Goal: Information Seeking & Learning: Find specific fact

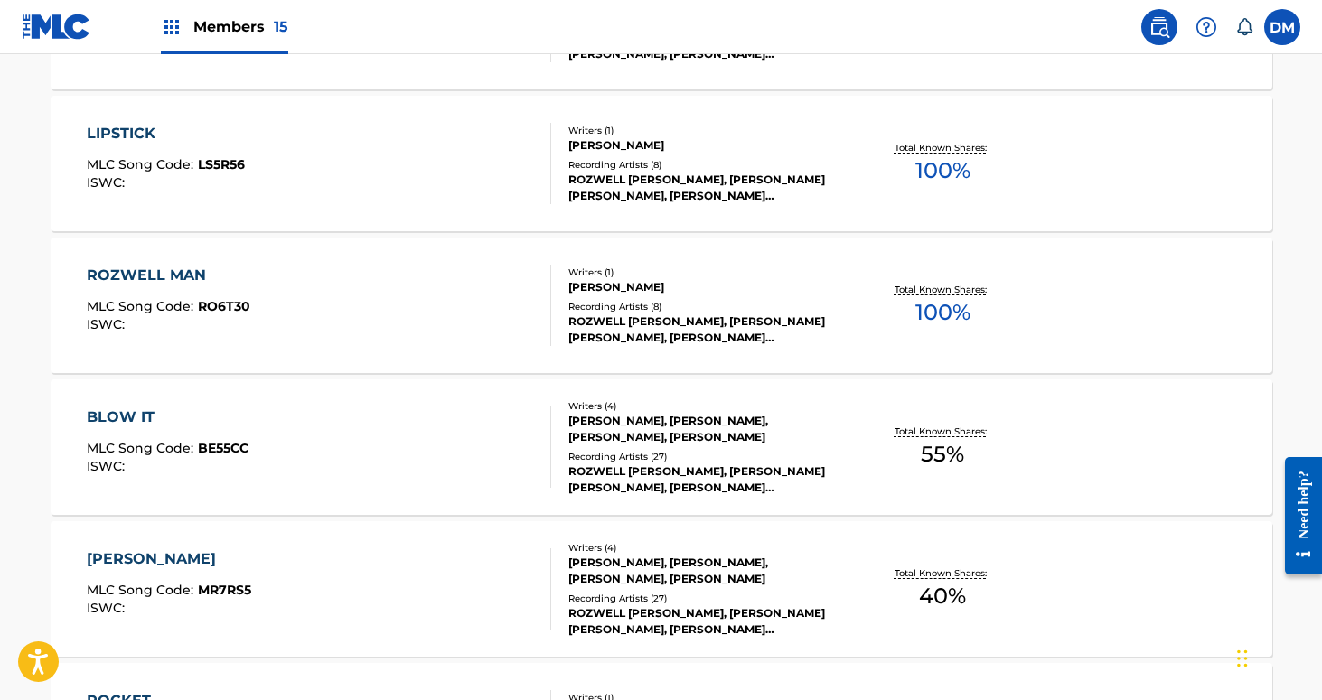
scroll to position [5054, 0]
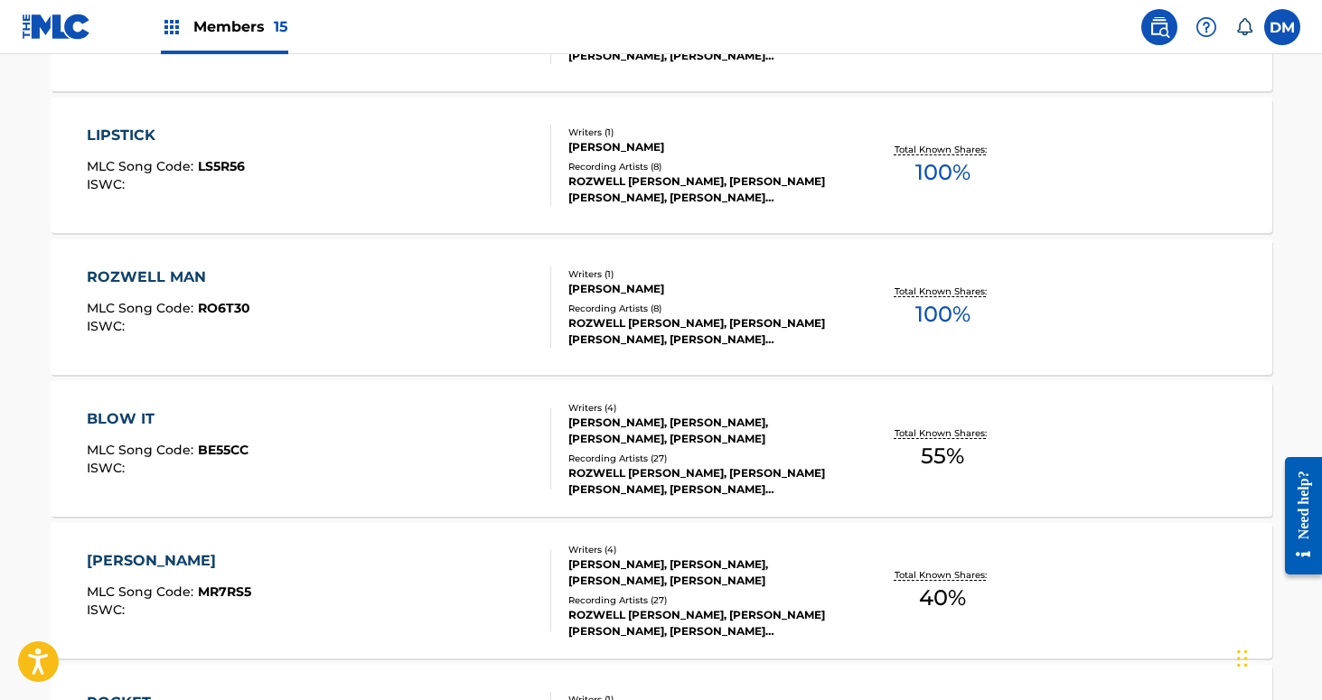
click at [756, 437] on div "[PERSON_NAME], [PERSON_NAME], [PERSON_NAME], [PERSON_NAME]" at bounding box center [705, 431] width 273 height 33
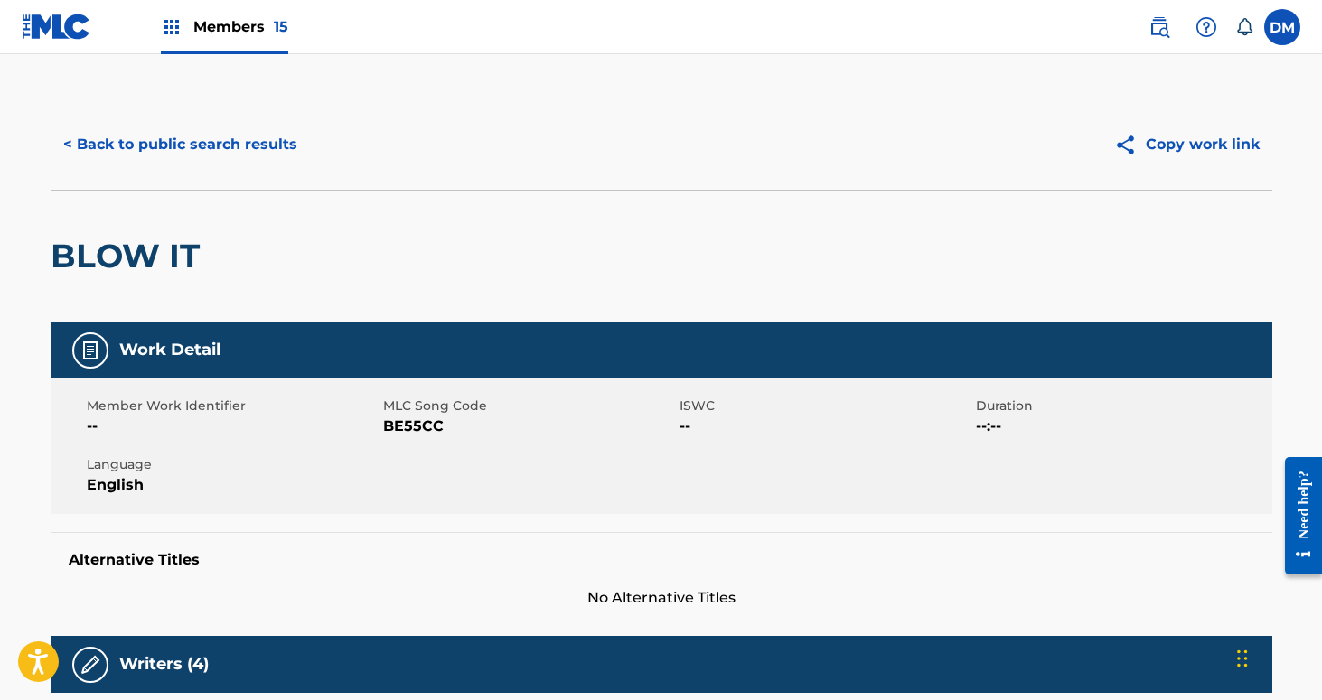
click at [1294, 32] on label at bounding box center [1282, 27] width 36 height 36
click at [1283, 27] on input "[PERSON_NAME] Mistich [EMAIL_ADDRESS][DOMAIN_NAME] Notification Preferences Pro…" at bounding box center [1283, 27] width 0 height 0
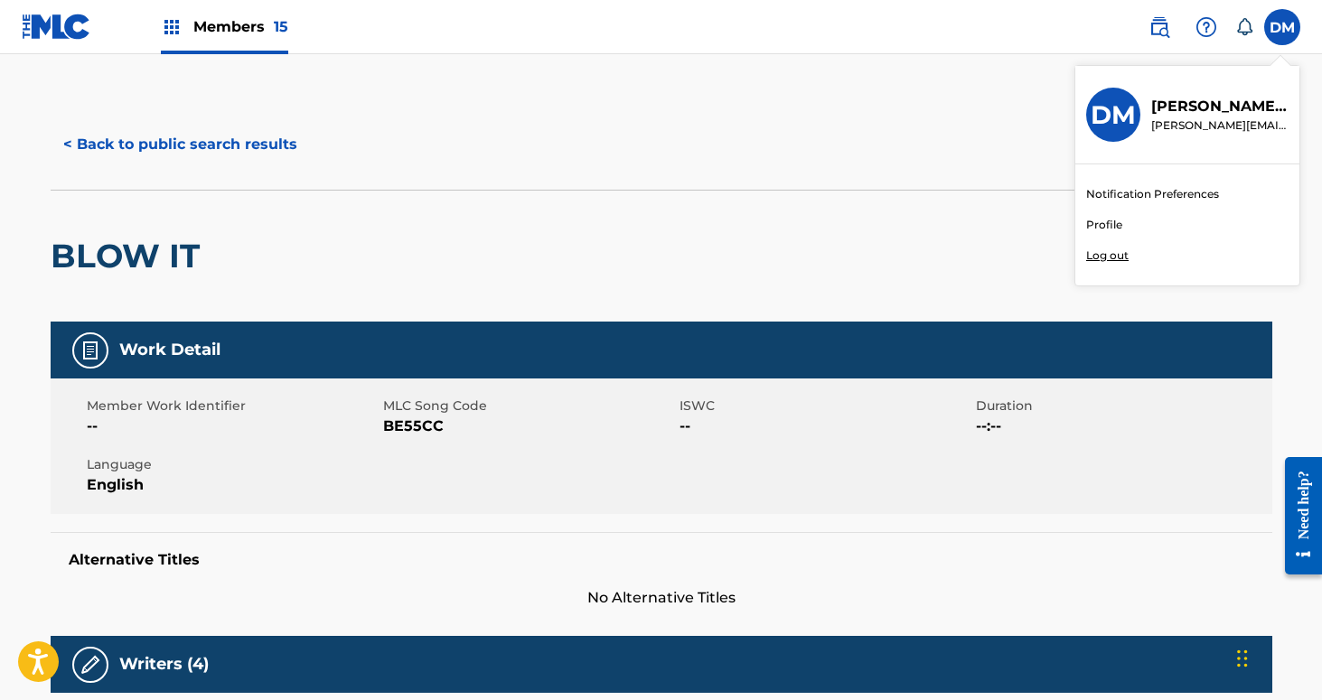
click at [1120, 255] on p "Log out" at bounding box center [1107, 256] width 42 height 16
click at [1283, 27] on input "[PERSON_NAME] Mistich [EMAIL_ADDRESS][DOMAIN_NAME] Notification Preferences Pro…" at bounding box center [1283, 27] width 0 height 0
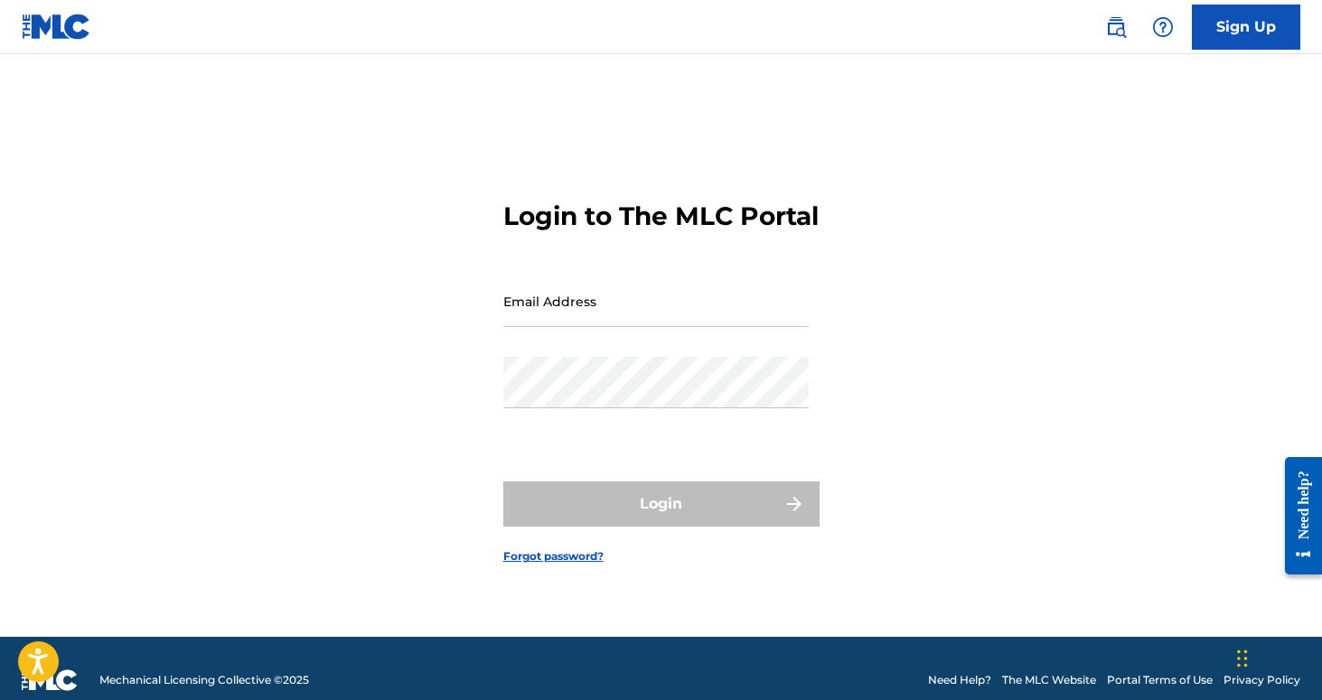
click at [623, 323] on input "Email Address" at bounding box center [655, 302] width 305 height 52
type input "[PERSON_NAME][EMAIL_ADDRESS][DOMAIN_NAME]"
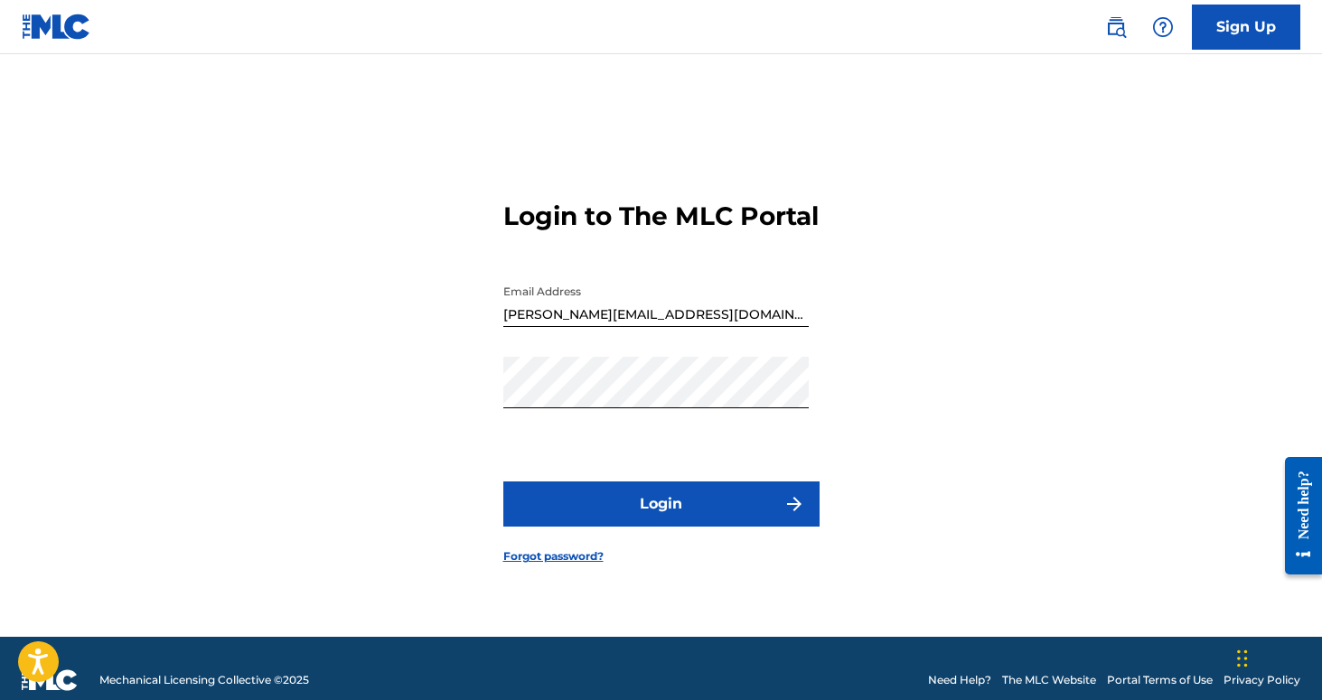
click at [656, 521] on button "Login" at bounding box center [661, 504] width 316 height 45
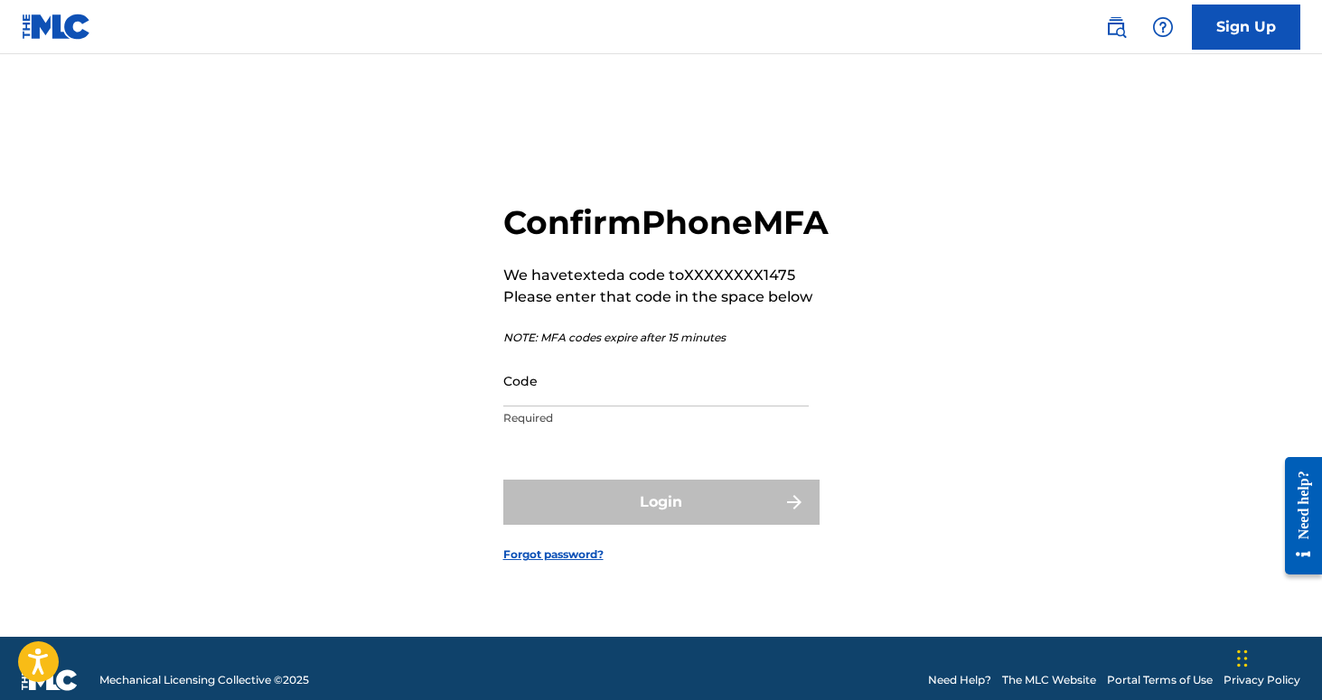
click at [591, 407] on input "Code" at bounding box center [655, 381] width 305 height 52
paste input "252146"
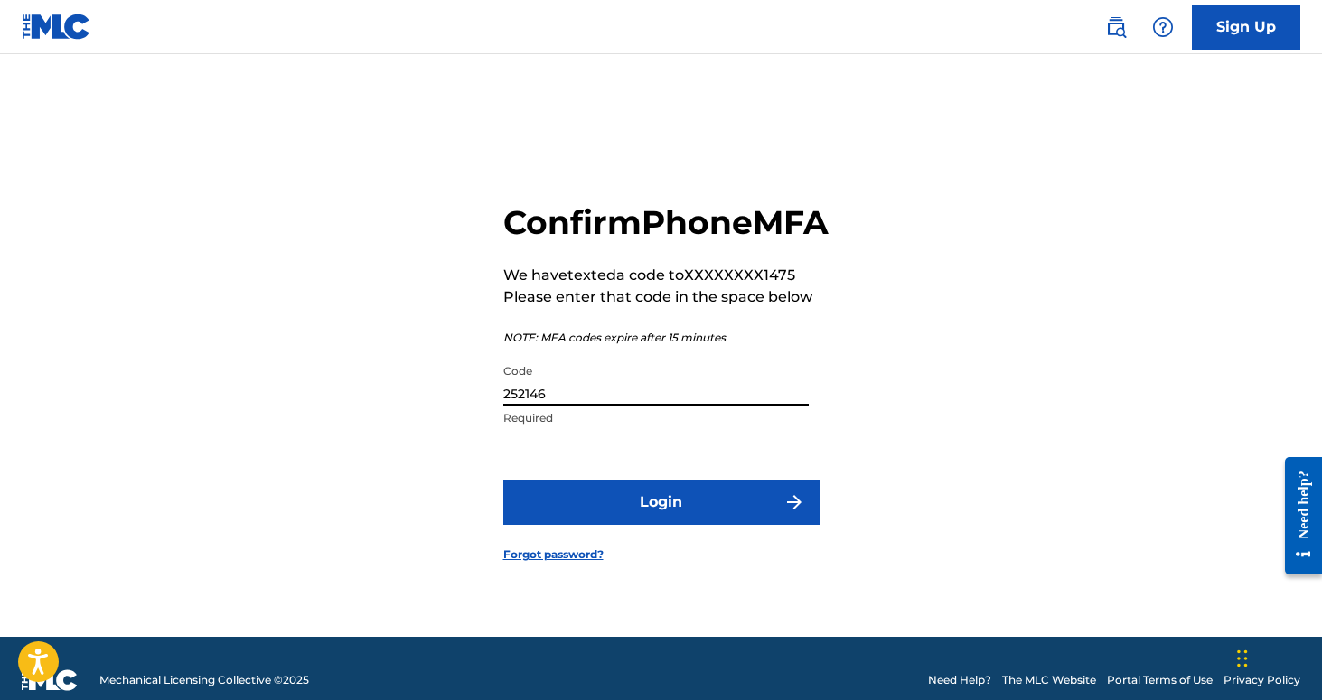
type input "252146"
click at [503, 480] on button "Login" at bounding box center [661, 502] width 316 height 45
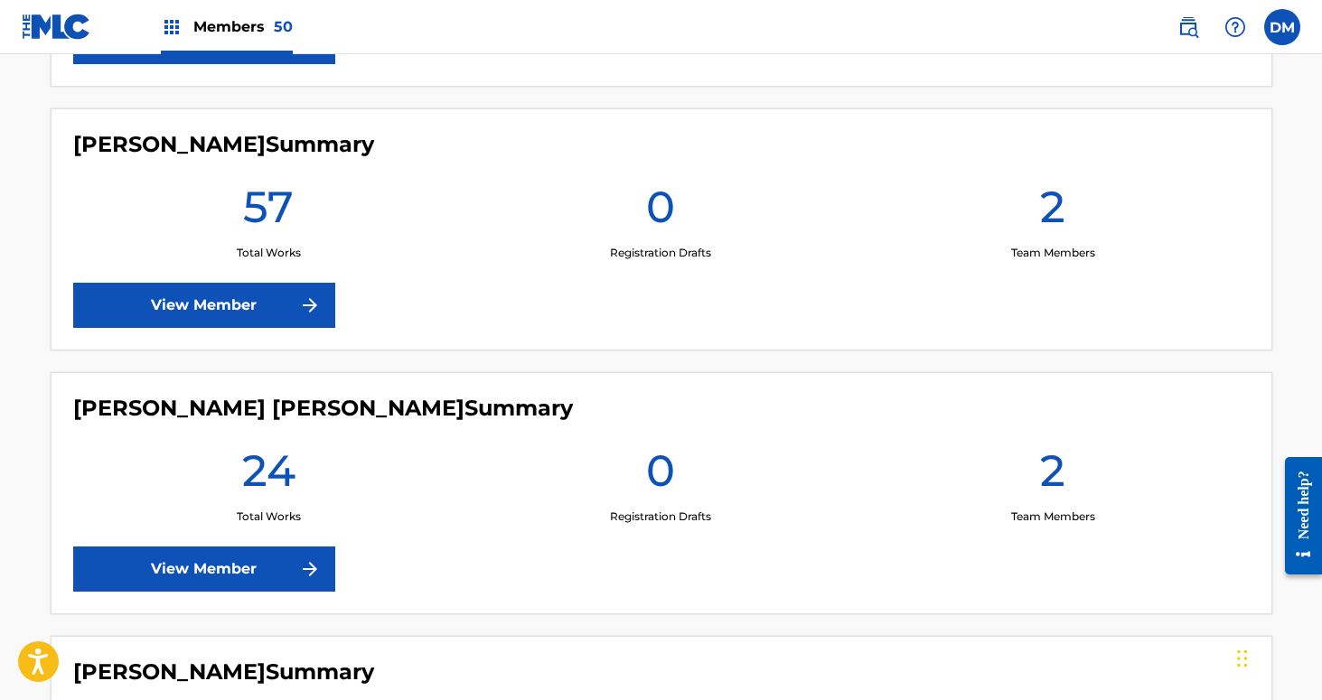
scroll to position [6258, 0]
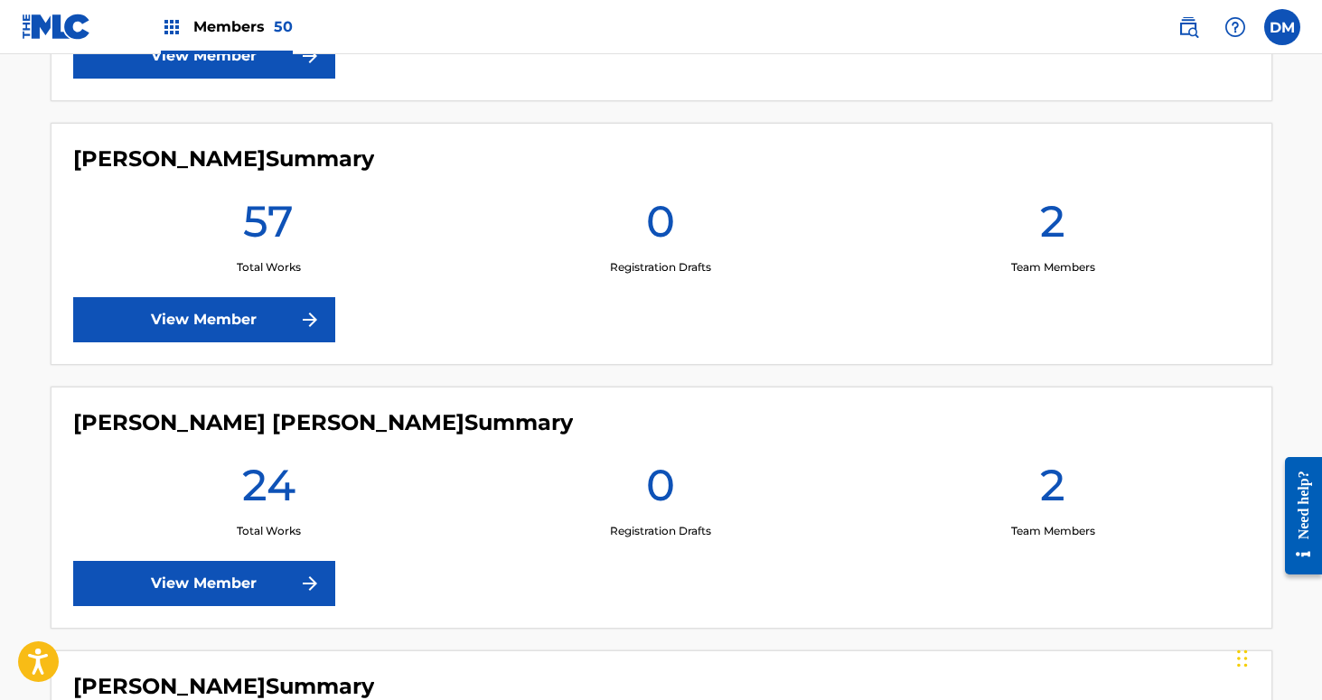
click at [281, 321] on link "View Member" at bounding box center [204, 319] width 262 height 45
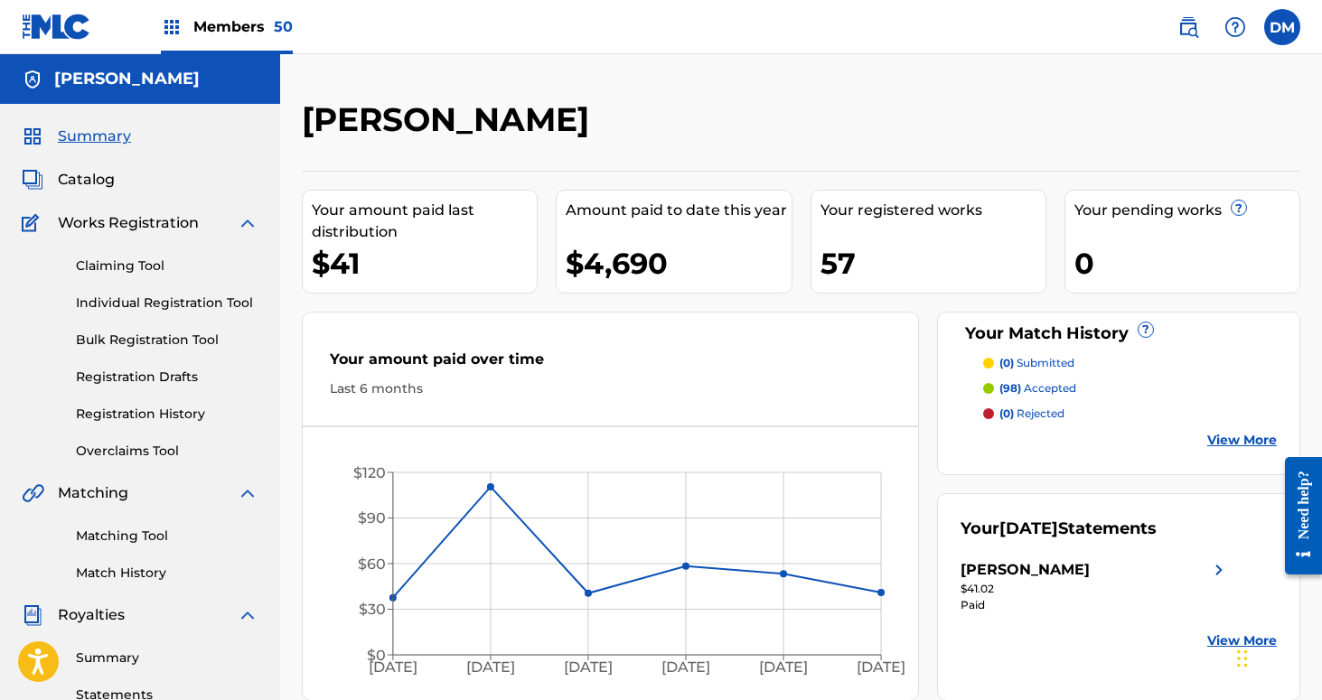
click at [107, 174] on span "Catalog" at bounding box center [86, 180] width 57 height 22
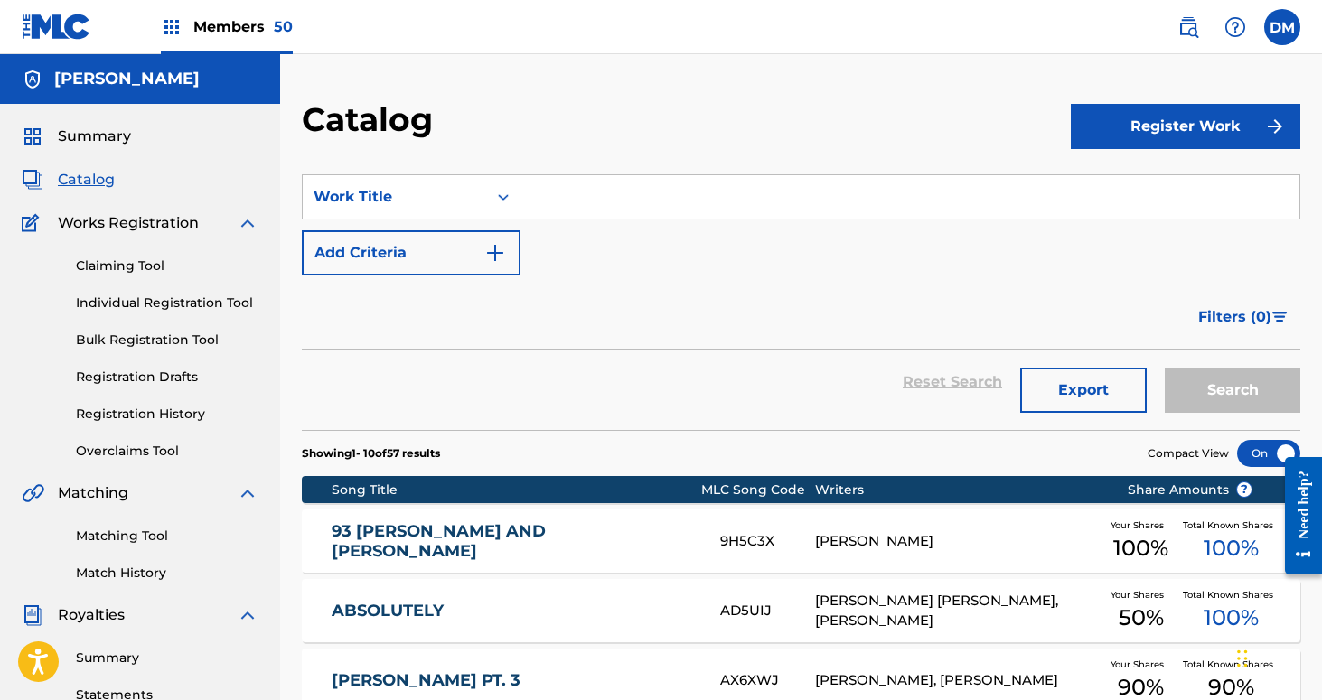
click at [624, 189] on input "Search Form" at bounding box center [910, 196] width 779 height 43
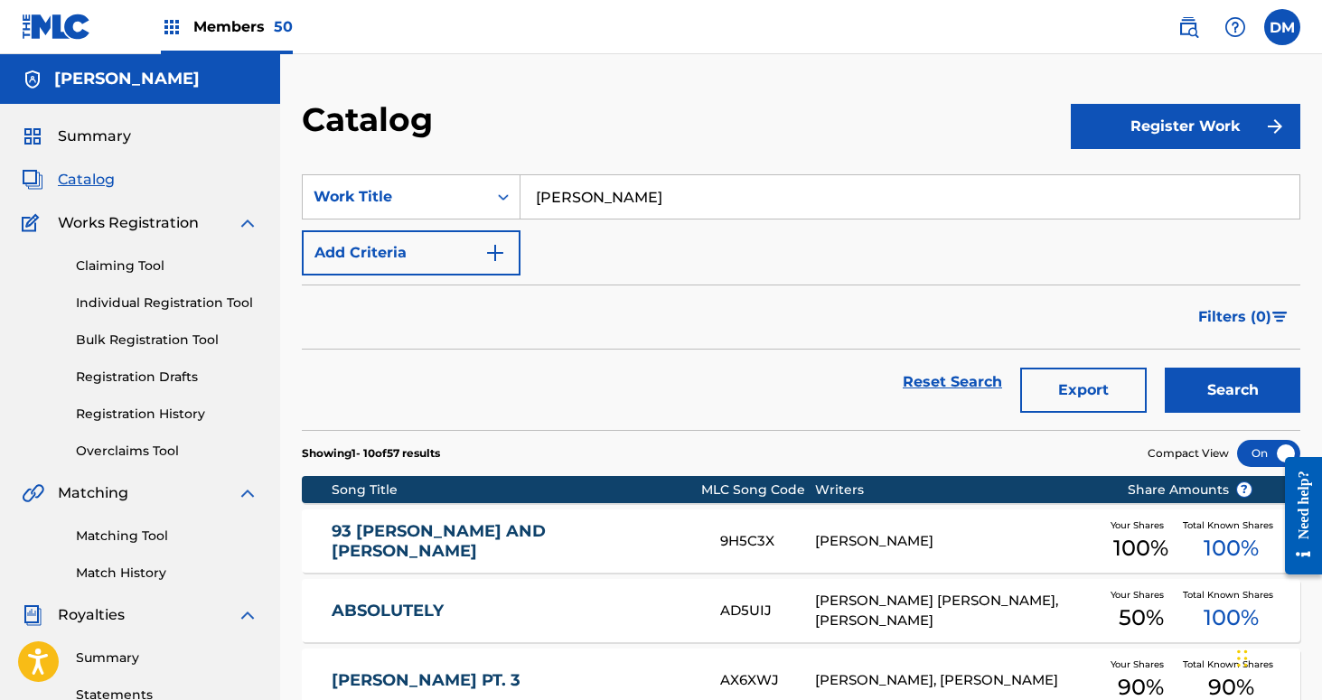
type input "[PERSON_NAME]"
click at [1165, 368] on button "Search" at bounding box center [1233, 390] width 136 height 45
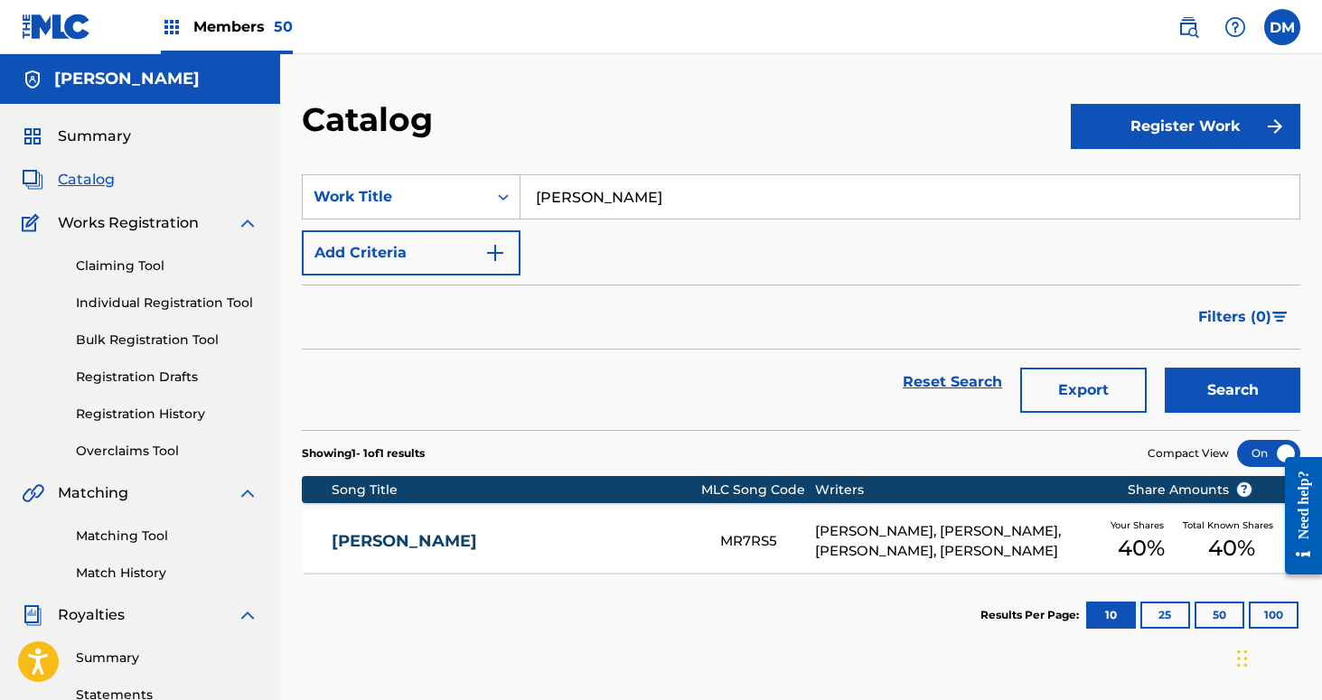
click at [873, 542] on div "[PERSON_NAME], [PERSON_NAME], [PERSON_NAME], [PERSON_NAME]" at bounding box center [957, 542] width 285 height 41
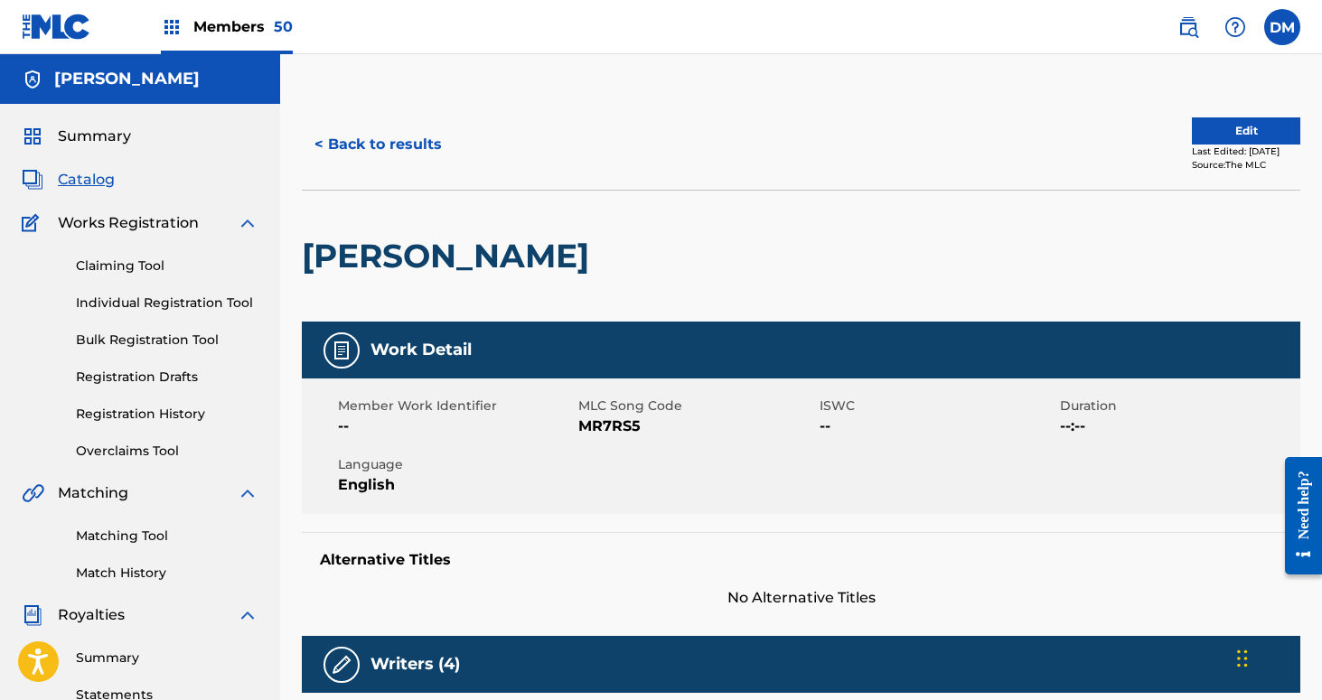
click at [416, 149] on button "< Back to results" at bounding box center [378, 144] width 153 height 45
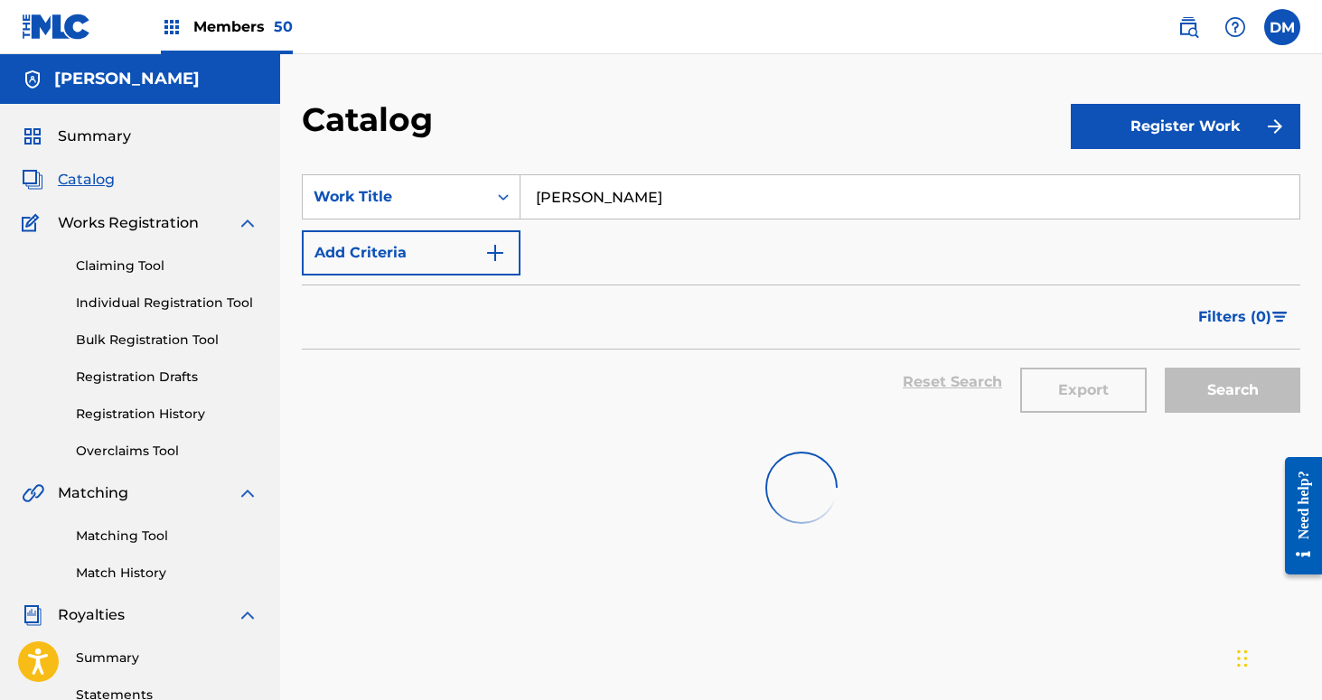
click at [608, 186] on input "[PERSON_NAME]" at bounding box center [910, 196] width 779 height 43
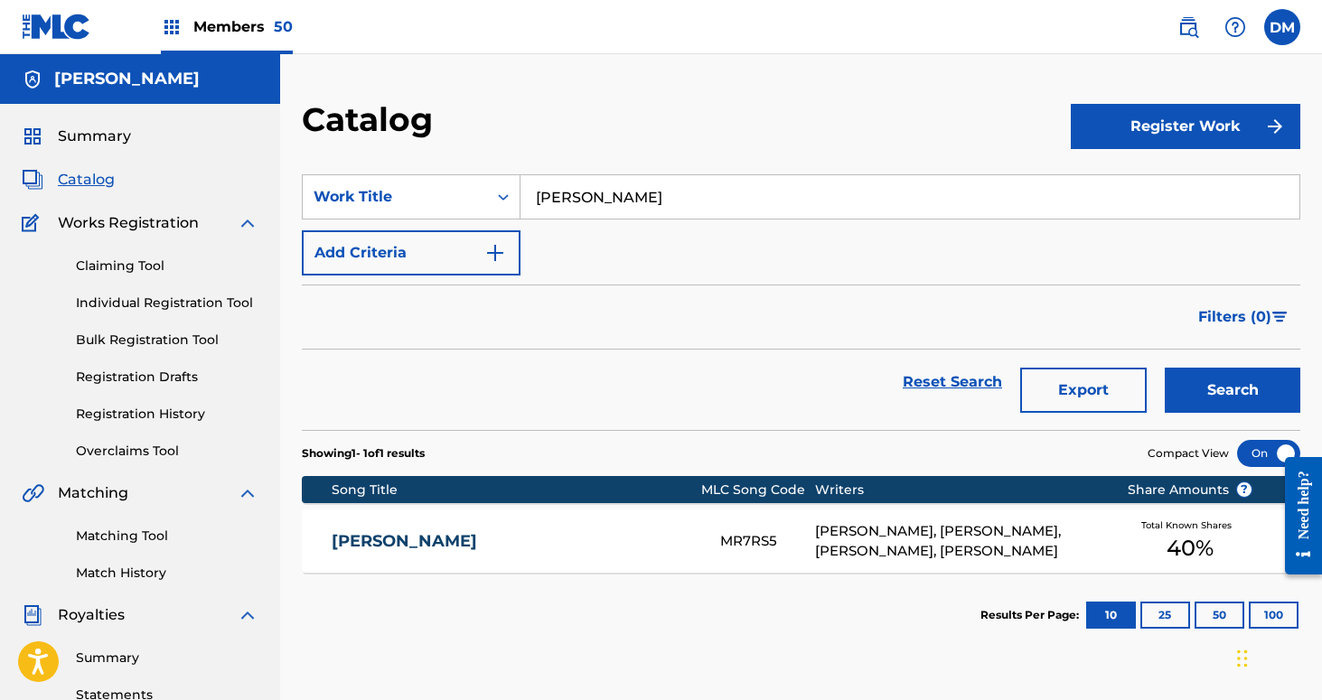
click at [608, 186] on input "[PERSON_NAME]" at bounding box center [910, 196] width 779 height 43
click at [1165, 368] on button "Search" at bounding box center [1233, 390] width 136 height 45
click at [758, 400] on div "Reset Search Export Search" at bounding box center [801, 382] width 999 height 65
click at [560, 195] on input "madtv" at bounding box center [910, 196] width 779 height 43
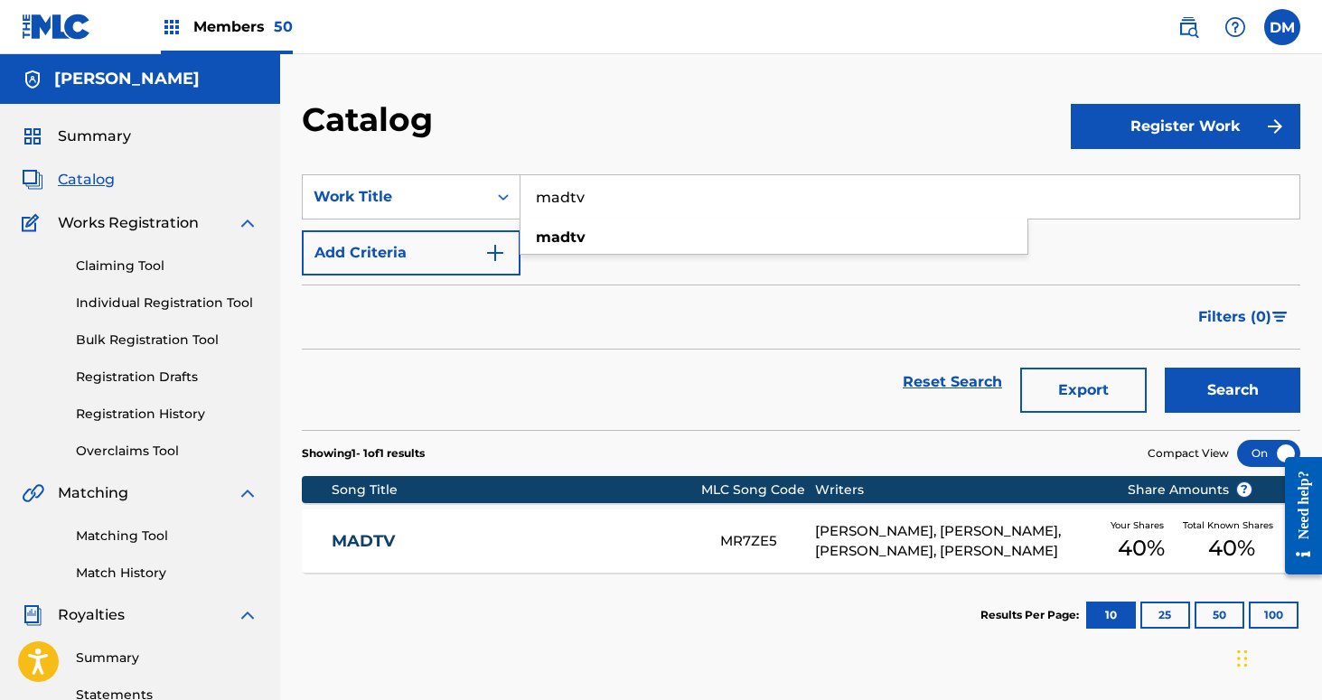
click at [560, 195] on input "madtv" at bounding box center [910, 196] width 779 height 43
click at [1165, 368] on button "Search" at bounding box center [1233, 390] width 136 height 45
click at [629, 196] on input "futon" at bounding box center [910, 196] width 779 height 43
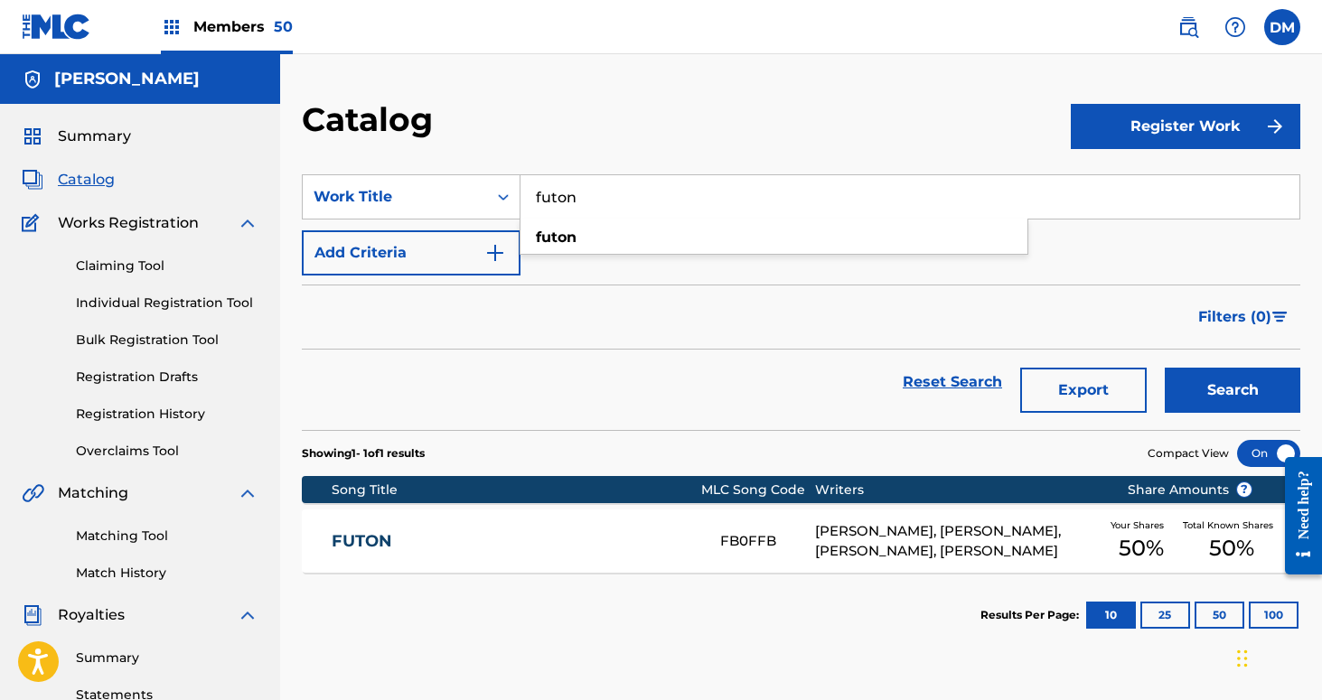
click at [629, 196] on input "futon" at bounding box center [910, 196] width 779 height 43
click at [1165, 368] on button "Search" at bounding box center [1233, 390] width 136 height 45
click at [588, 192] on input "gameball" at bounding box center [910, 196] width 779 height 43
click at [588, 187] on input "gameball" at bounding box center [910, 196] width 779 height 43
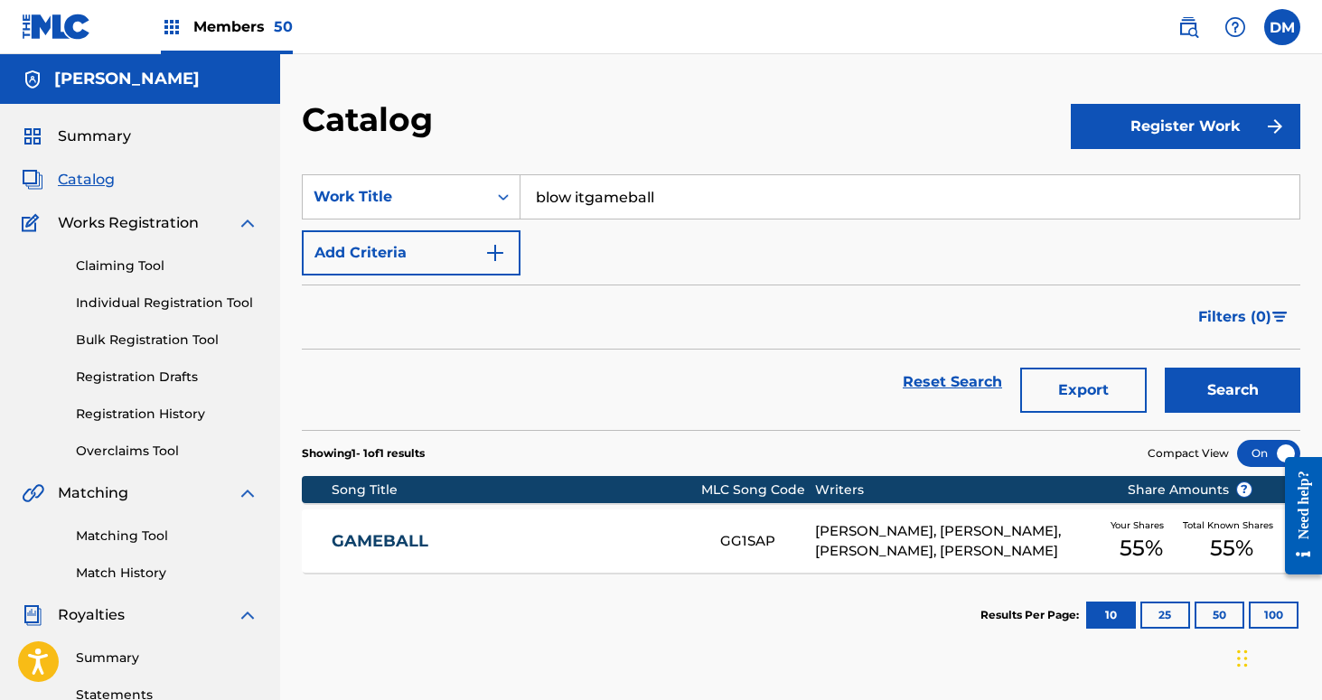
type input "blow itgameball"
click at [1165, 368] on button "Search" at bounding box center [1233, 390] width 136 height 45
click at [687, 193] on input "blow itgameball" at bounding box center [910, 196] width 779 height 43
click at [576, 204] on input "blow itgameball" at bounding box center [910, 196] width 779 height 43
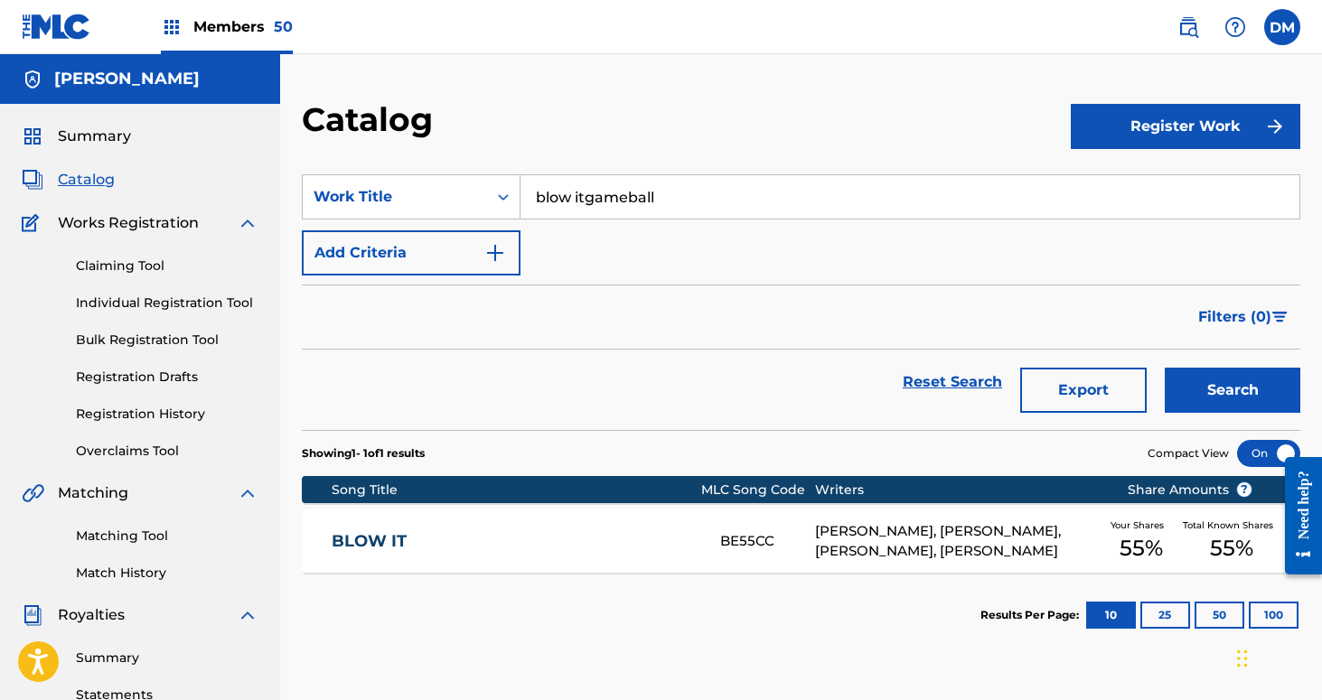
click at [576, 204] on input "blow itgameball" at bounding box center [910, 196] width 779 height 43
click at [1165, 368] on button "Search" at bounding box center [1233, 390] width 136 height 45
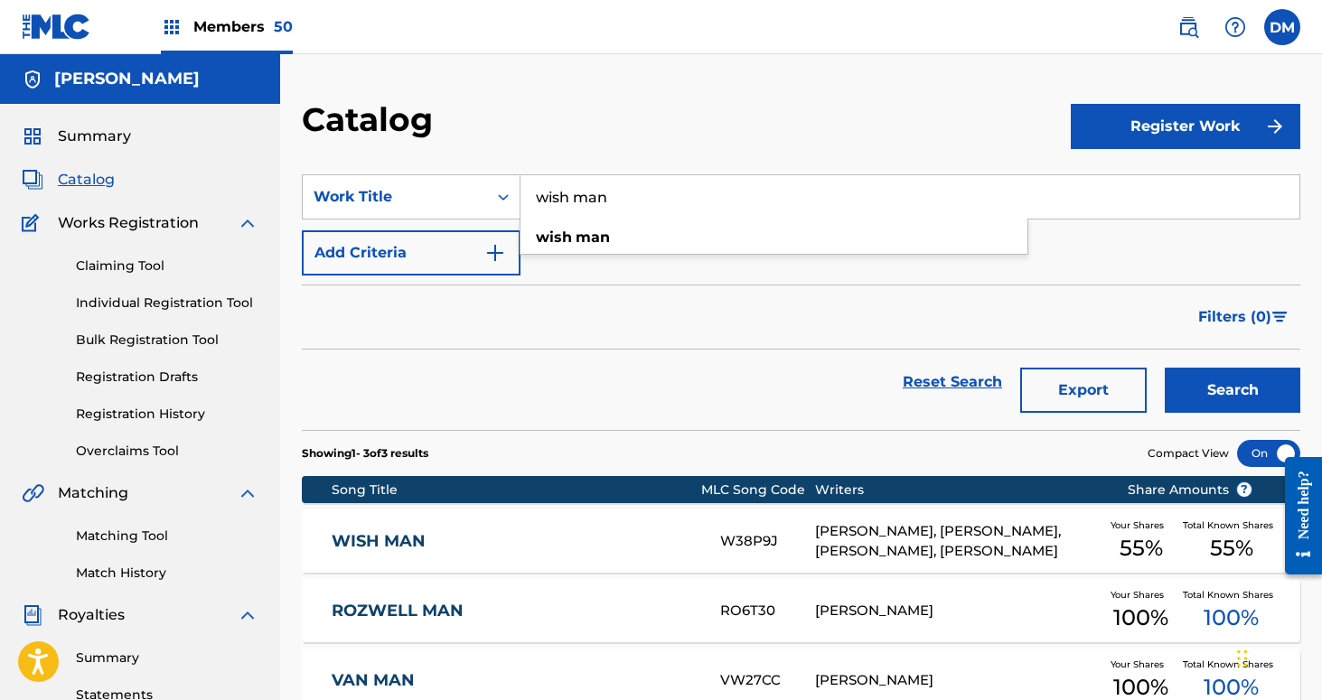
click at [587, 195] on input "wish man" at bounding box center [910, 196] width 779 height 43
click at [1165, 368] on button "Search" at bounding box center [1233, 390] width 136 height 45
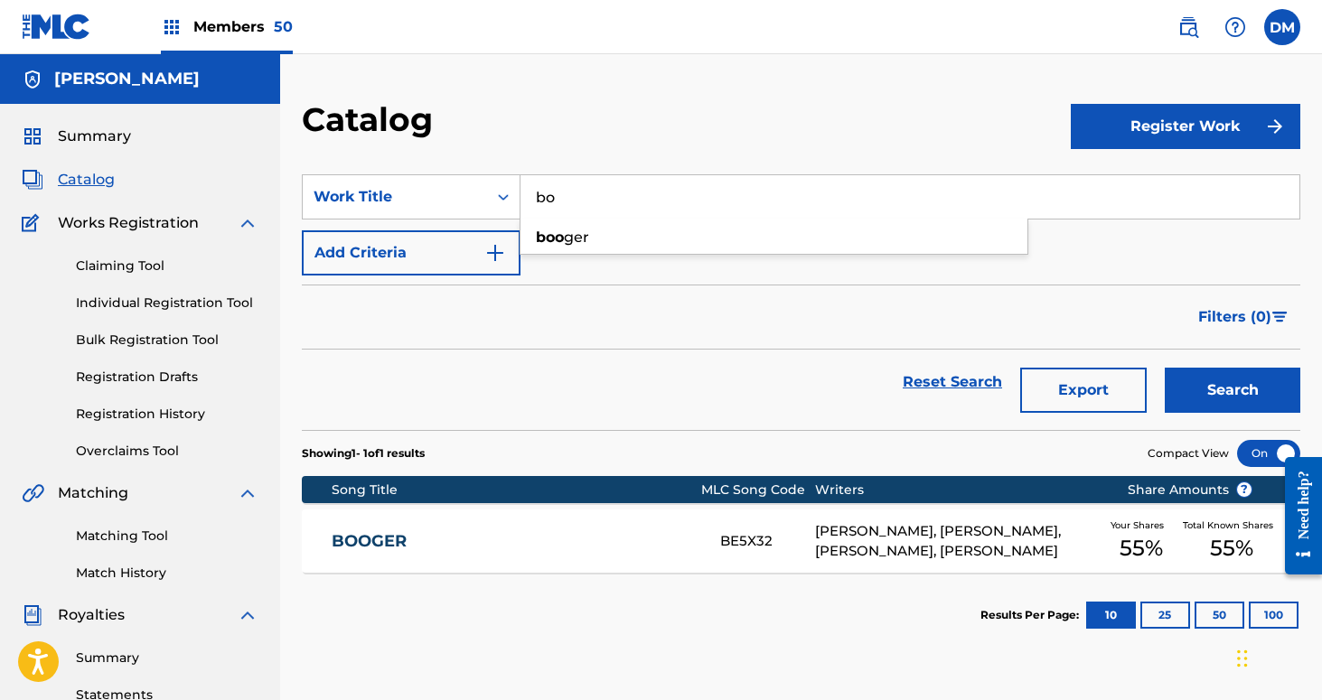
type input "b"
type input "[PERSON_NAME] s trash can"
click at [1165, 368] on button "Search" at bounding box center [1233, 390] width 136 height 45
click at [898, 530] on div "[PERSON_NAME], [PERSON_NAME], [PERSON_NAME], [PERSON_NAME]" at bounding box center [957, 542] width 285 height 41
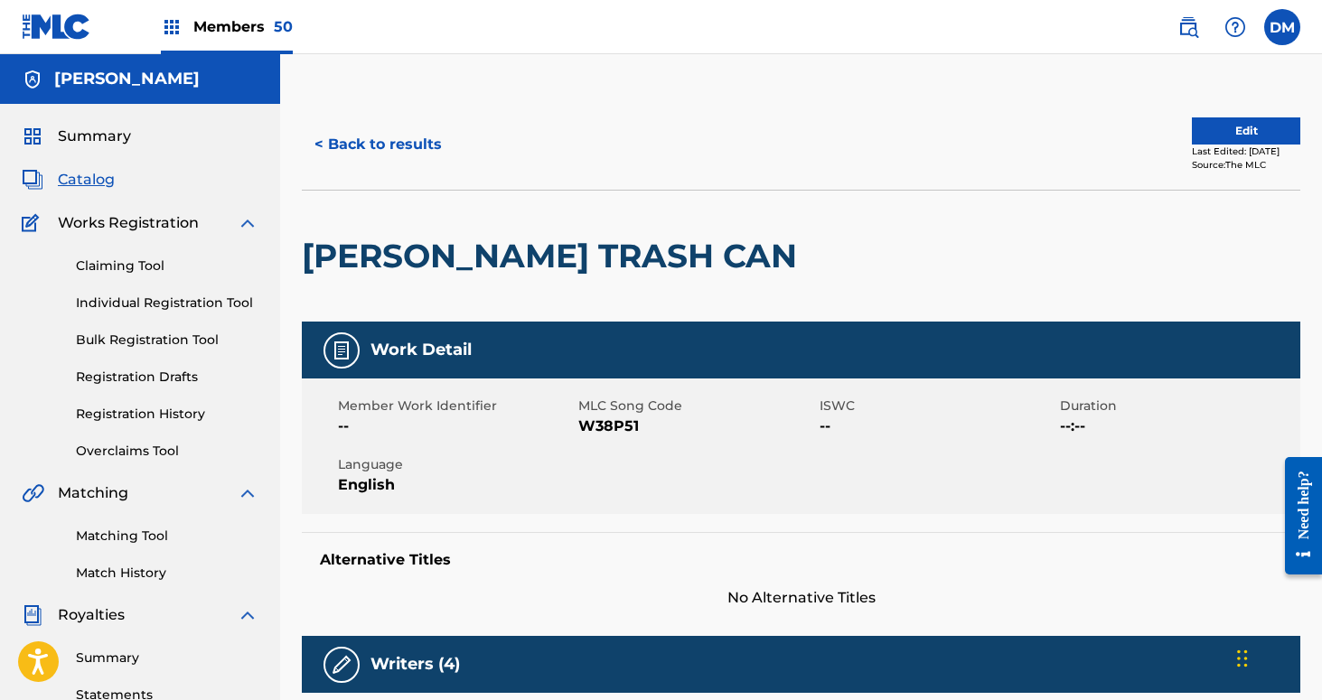
click at [390, 138] on button "< Back to results" at bounding box center [378, 144] width 153 height 45
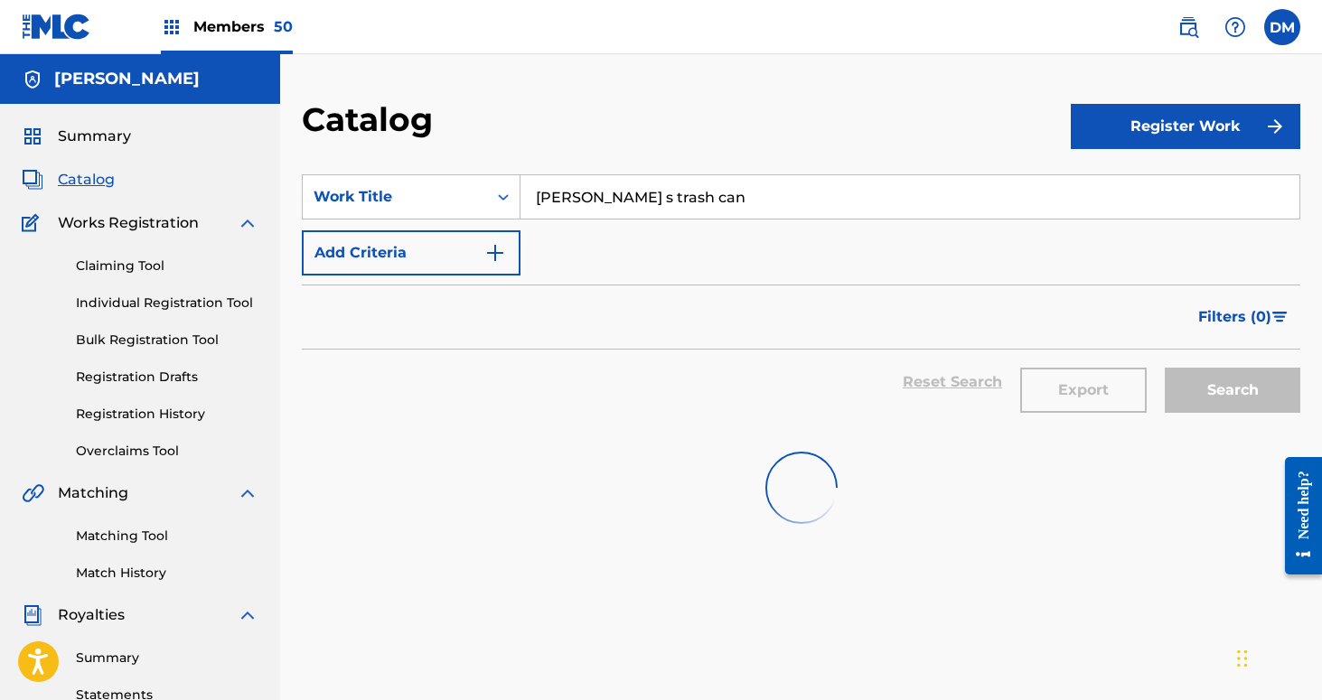
click at [615, 205] on input "[PERSON_NAME] s trash can" at bounding box center [910, 196] width 779 height 43
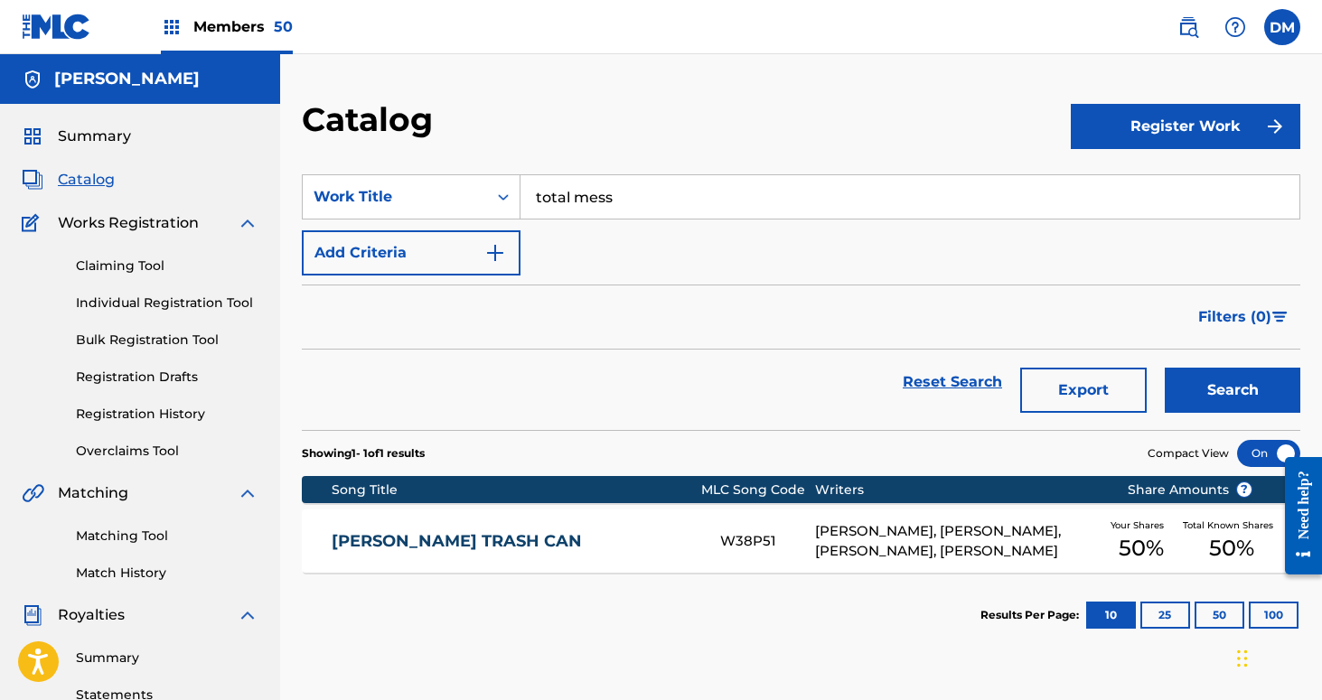
type input "total mess"
click at [1165, 368] on button "Search" at bounding box center [1233, 390] width 136 height 45
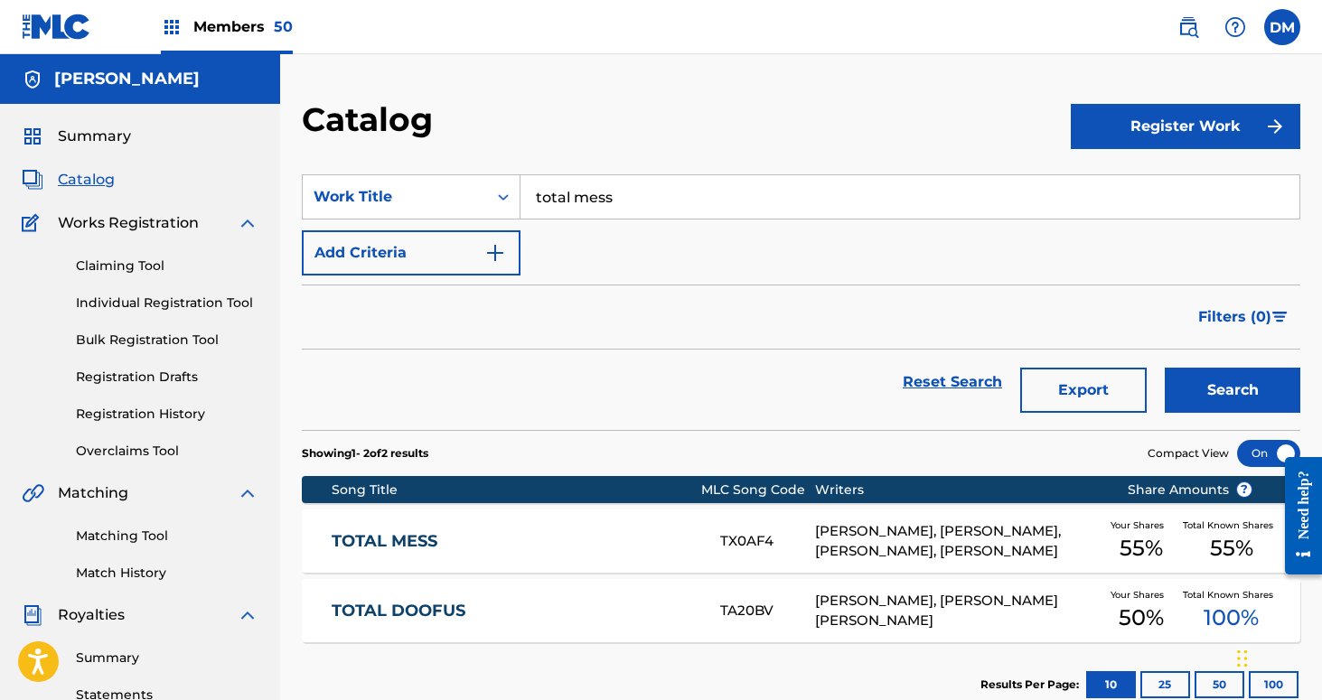
click at [899, 539] on div "[PERSON_NAME], [PERSON_NAME], [PERSON_NAME], [PERSON_NAME]" at bounding box center [957, 542] width 285 height 41
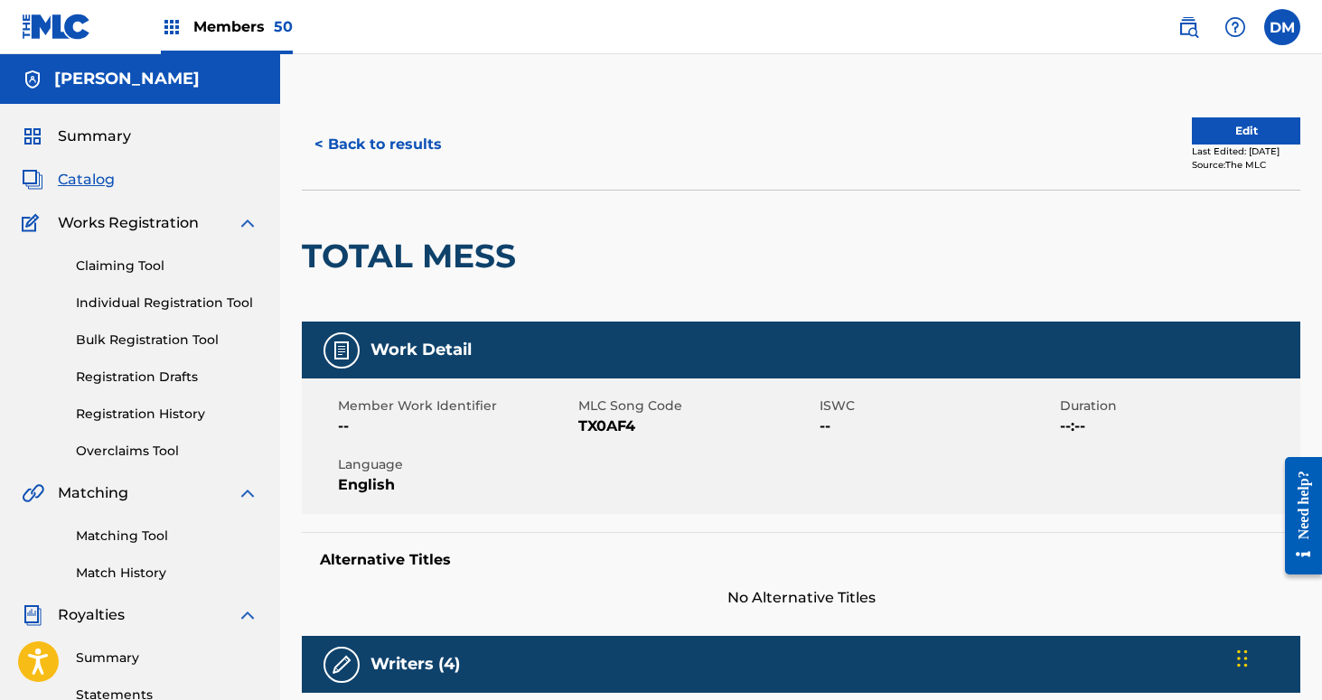
click at [228, 27] on span "Members 50" at bounding box center [242, 26] width 99 height 21
